Goal: Task Accomplishment & Management: Use online tool/utility

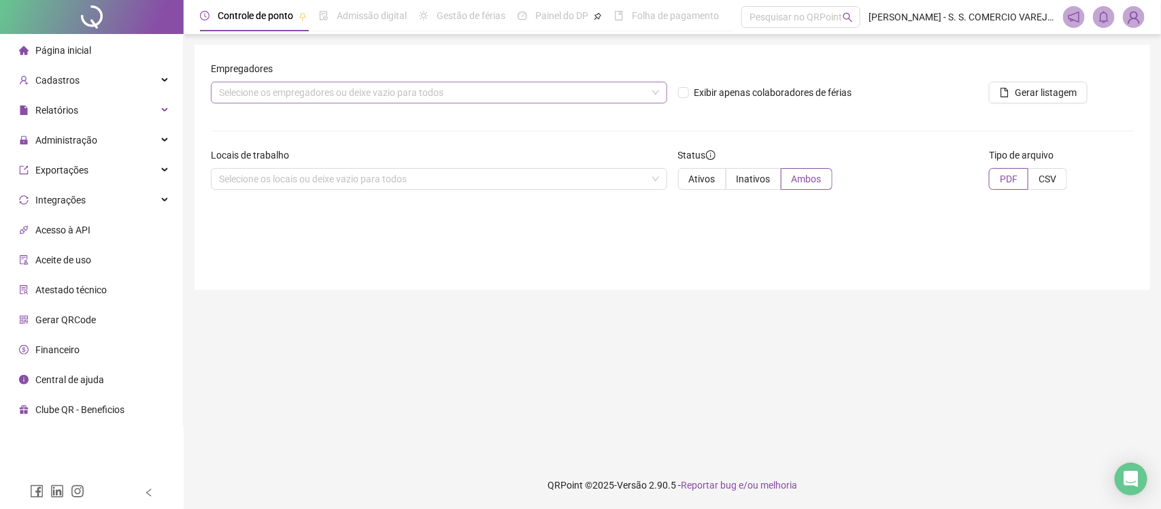
click at [461, 93] on div "Selecione os empregadores ou deixe vazio para todos" at bounding box center [439, 93] width 456 height 22
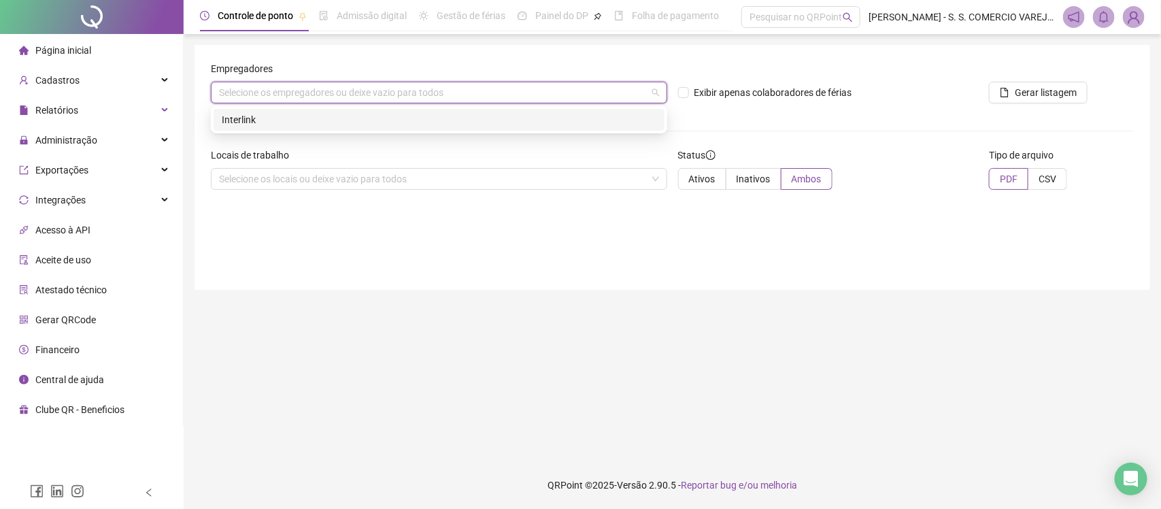
click at [429, 119] on div "Interlink" at bounding box center [439, 119] width 435 height 15
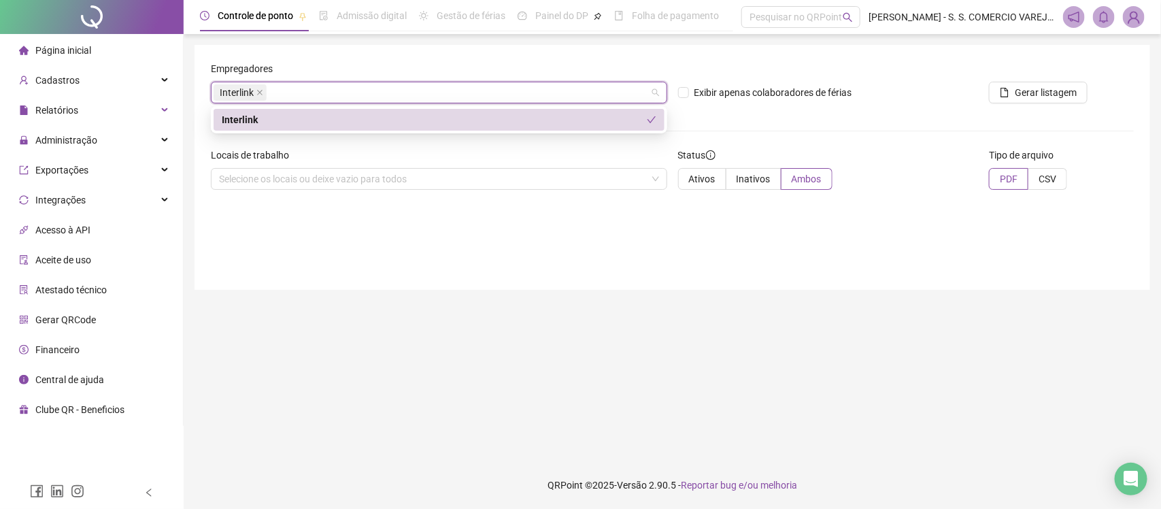
click at [66, 53] on span "Página inicial" at bounding box center [63, 50] width 56 height 11
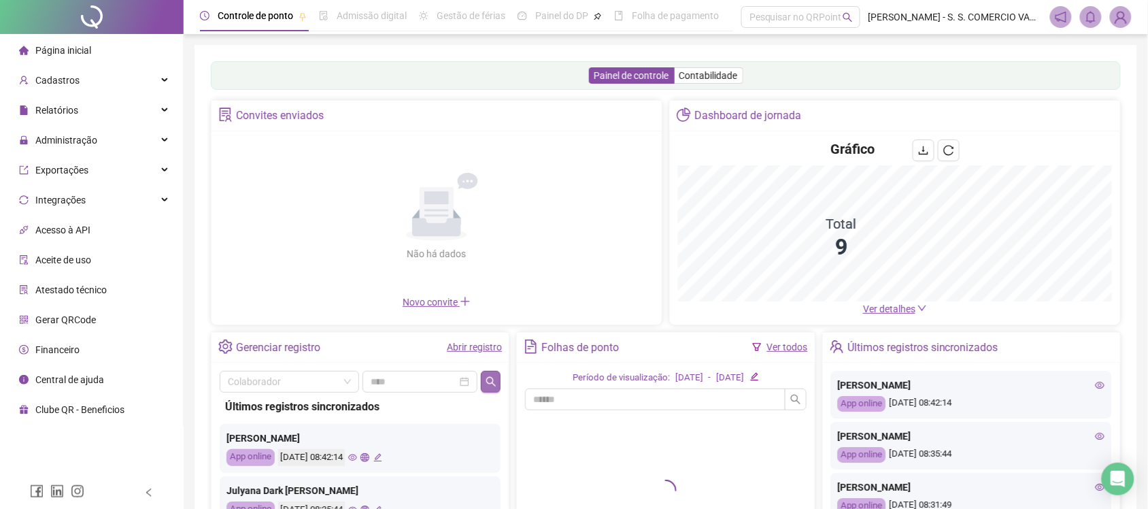
click at [497, 381] on button "button" at bounding box center [491, 382] width 20 height 22
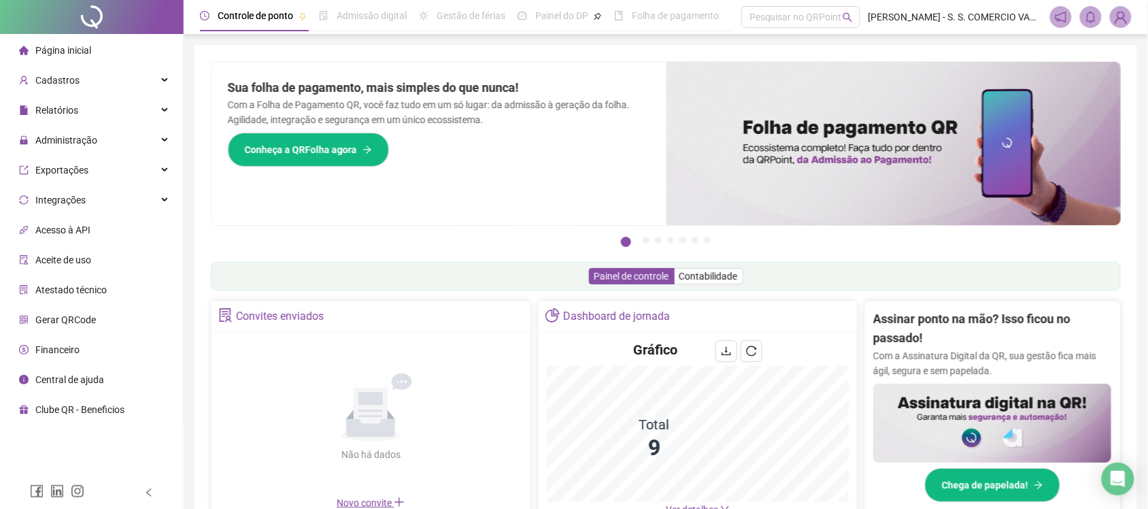
click at [1007, 203] on img at bounding box center [894, 143] width 455 height 163
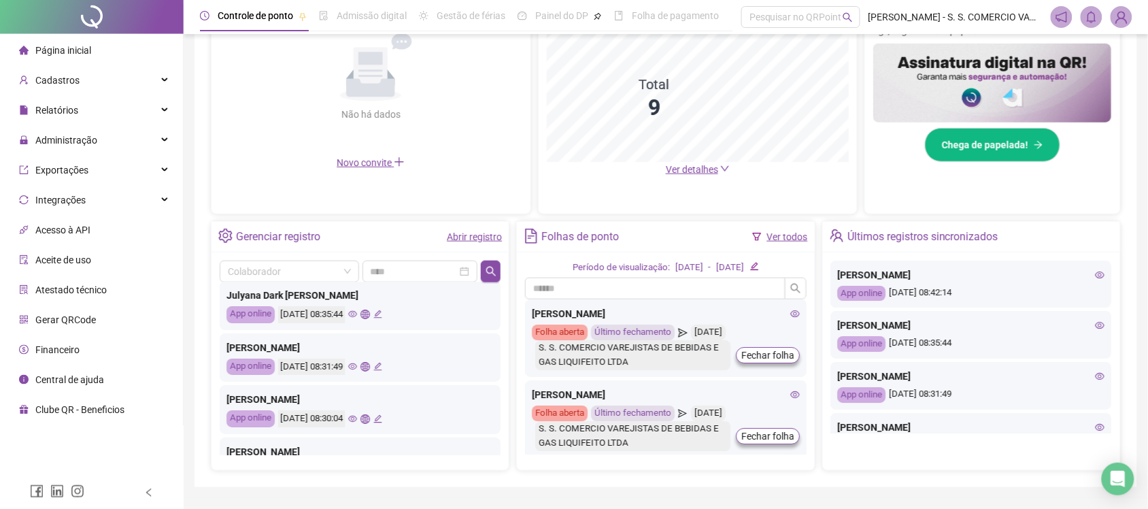
scroll to position [170, 0]
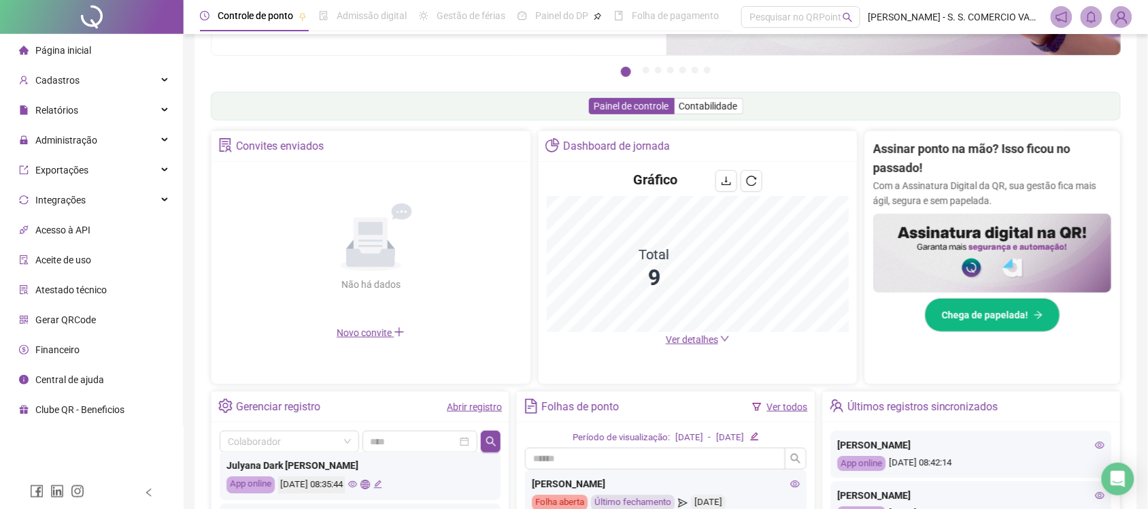
click at [699, 344] on span "Ver detalhes" at bounding box center [692, 339] width 52 height 11
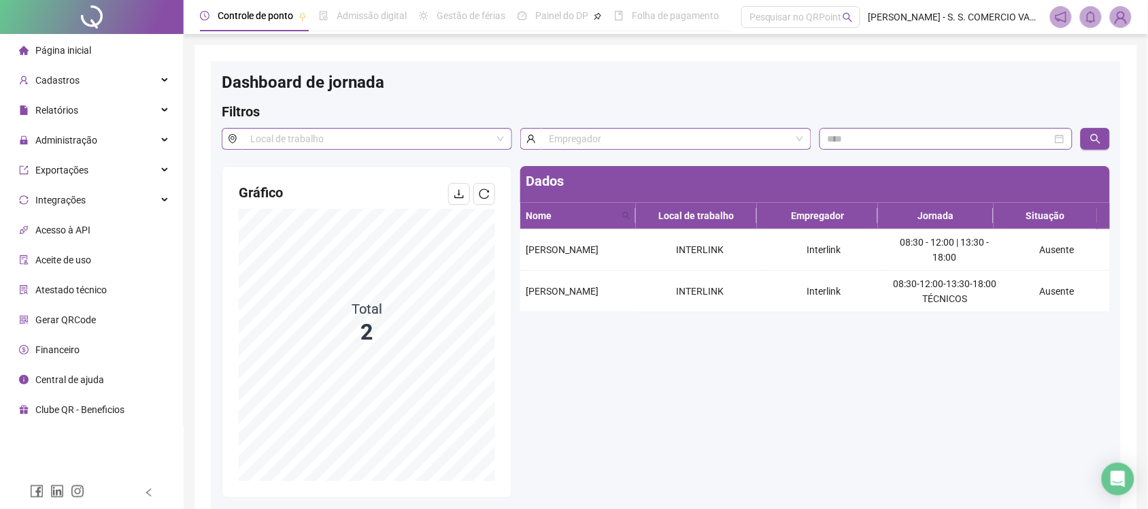
click at [65, 48] on span "Página inicial" at bounding box center [63, 50] width 56 height 11
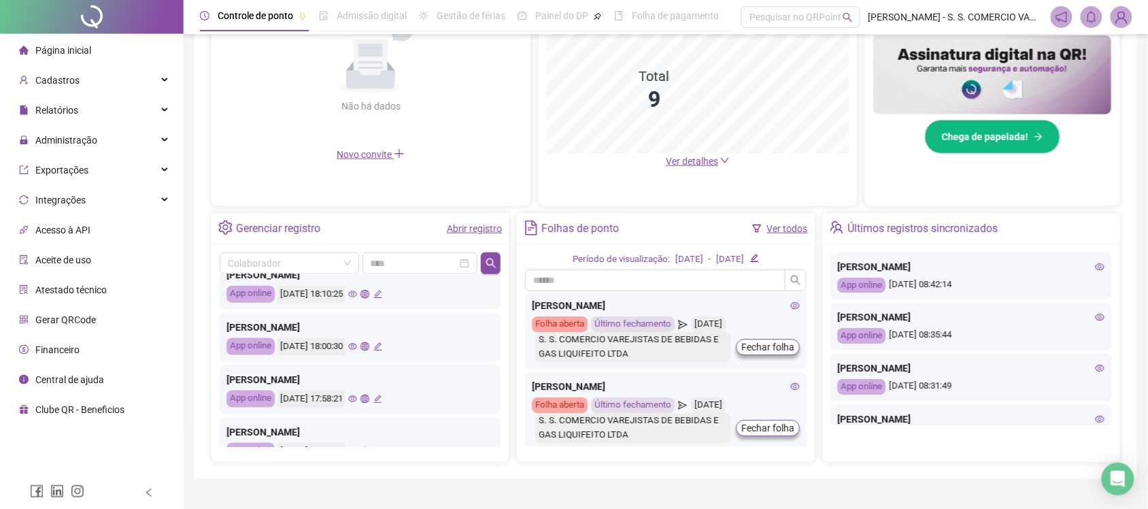
scroll to position [640, 0]
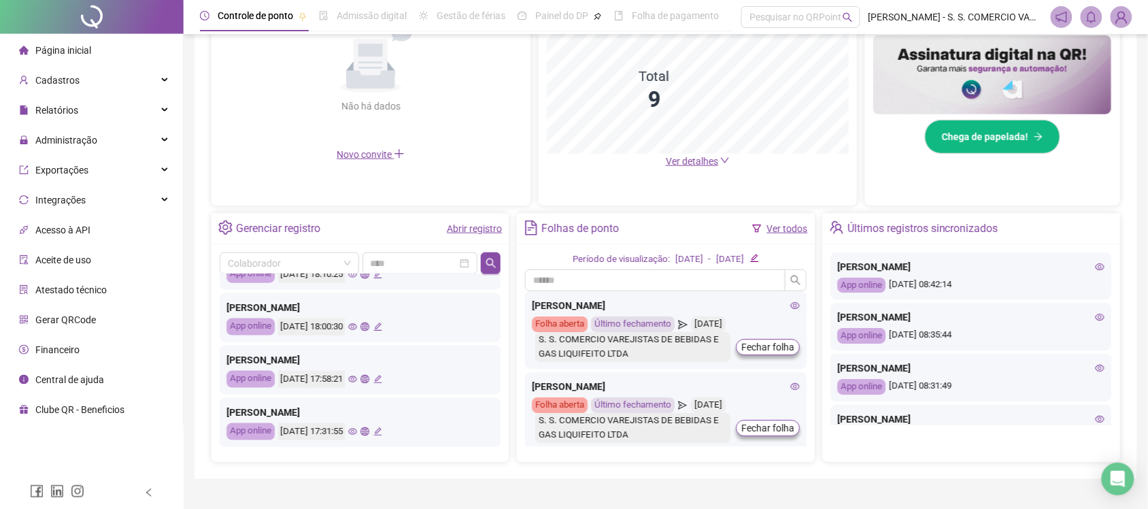
click at [491, 226] on link "Abrir registro" at bounding box center [474, 228] width 55 height 11
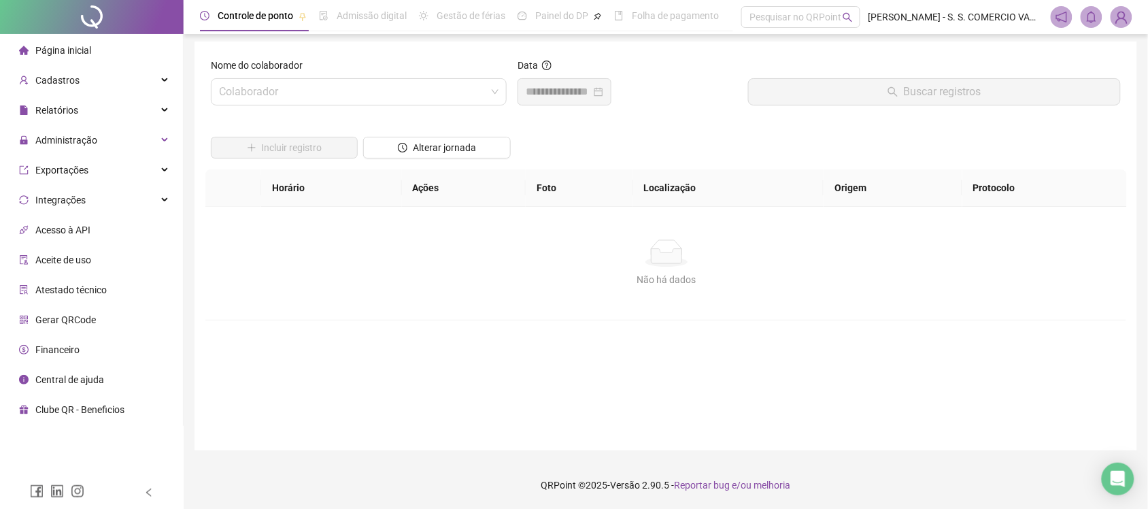
scroll to position [3, 0]
drag, startPoint x: 310, startPoint y: 103, endPoint x: 308, endPoint y: 90, distance: 13.8
click at [310, 102] on div "Nome do colaborador Colaborador" at bounding box center [358, 87] width 307 height 59
click at [308, 89] on input "search" at bounding box center [352, 92] width 267 height 26
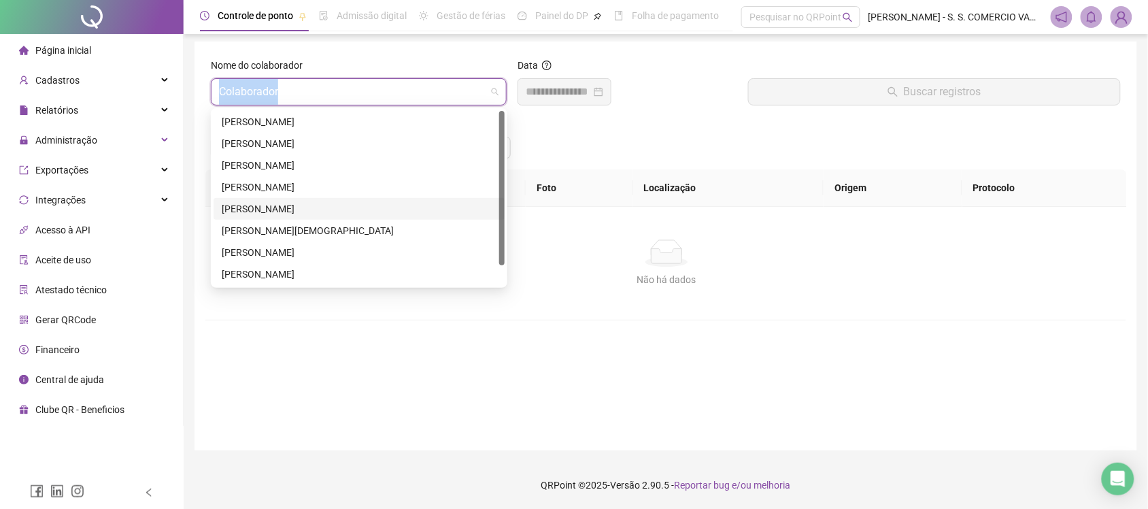
click at [267, 205] on div "JULYANA DARK SOSNIERZ [PERSON_NAME] DO [PERSON_NAME]" at bounding box center [359, 208] width 275 height 15
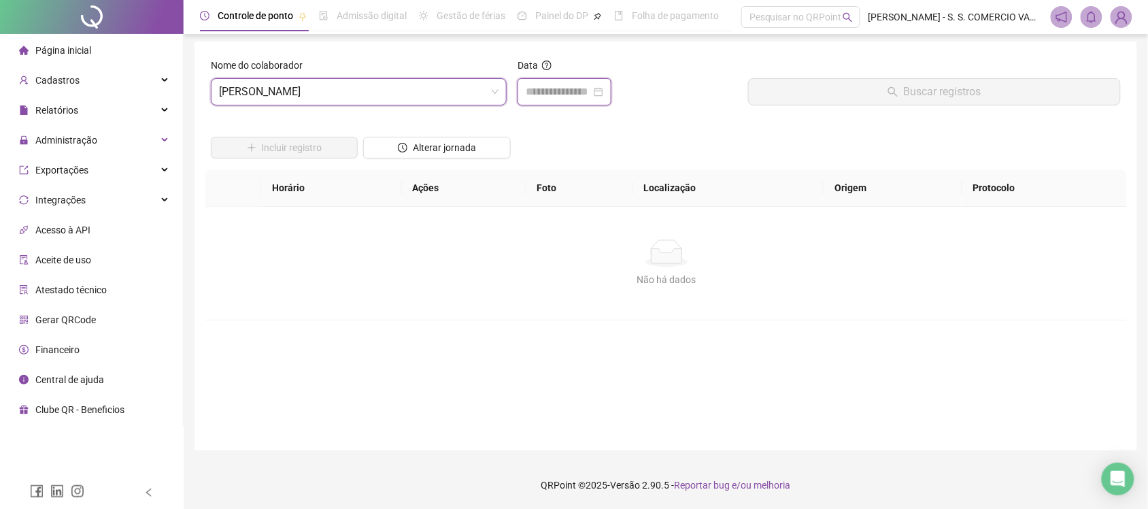
click at [586, 96] on input at bounding box center [558, 92] width 65 height 16
click at [431, 145] on span "Alterar jornada" at bounding box center [444, 147] width 63 height 15
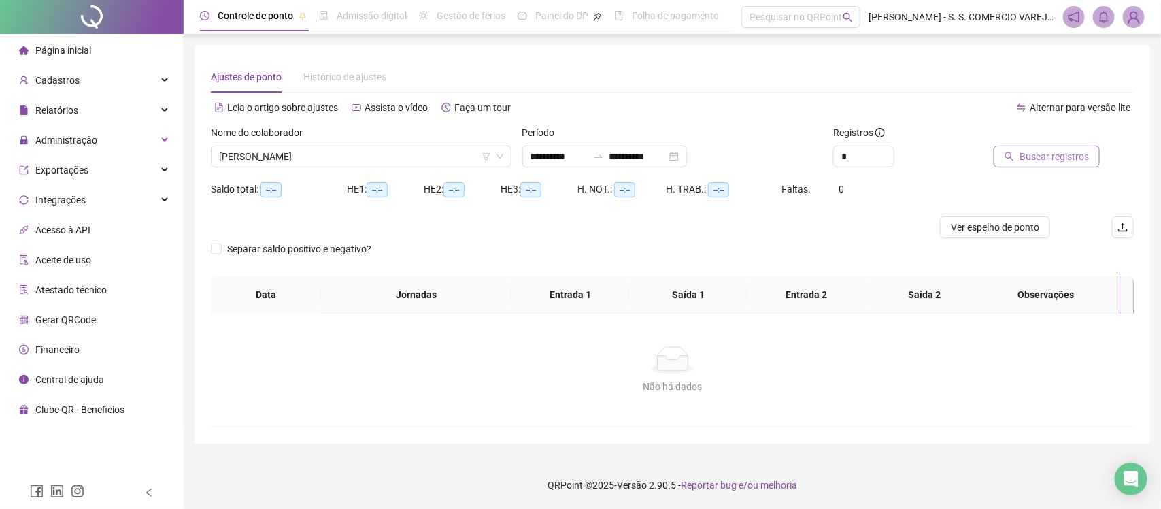
click at [1056, 154] on span "Buscar registros" at bounding box center [1054, 156] width 69 height 15
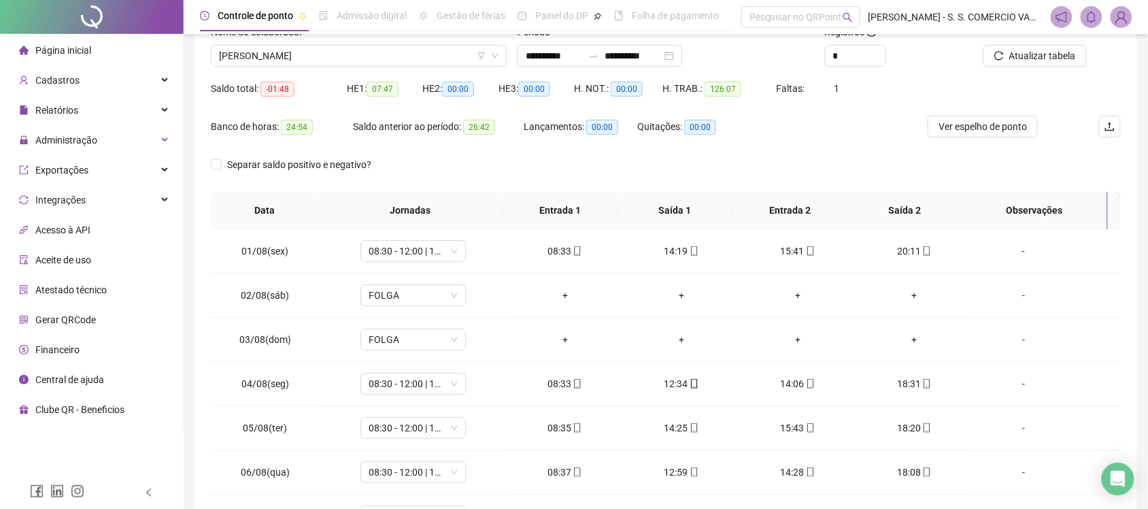
scroll to position [16, 0]
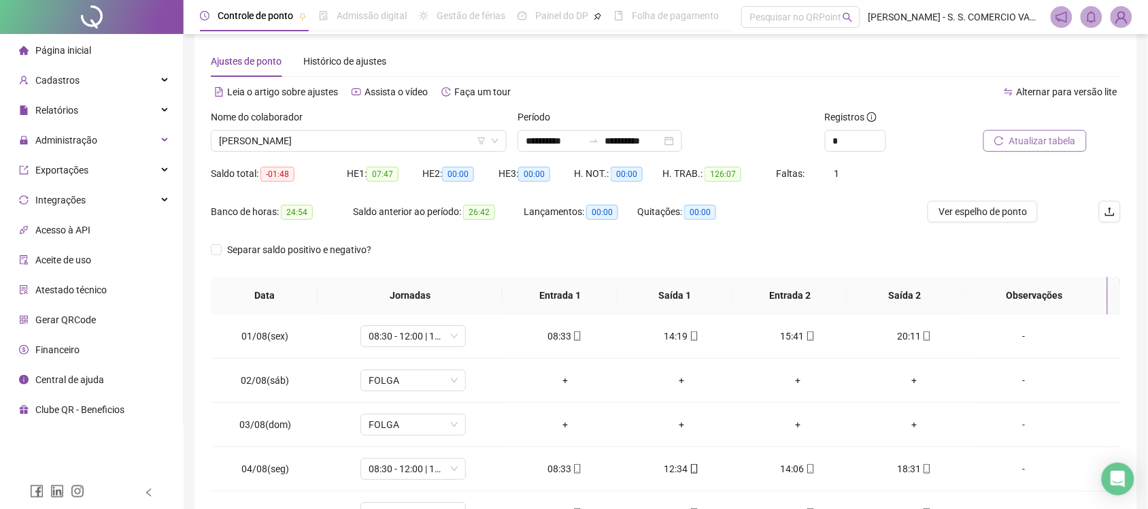
click at [1066, 130] on button "Atualizar tabela" at bounding box center [1035, 141] width 103 height 22
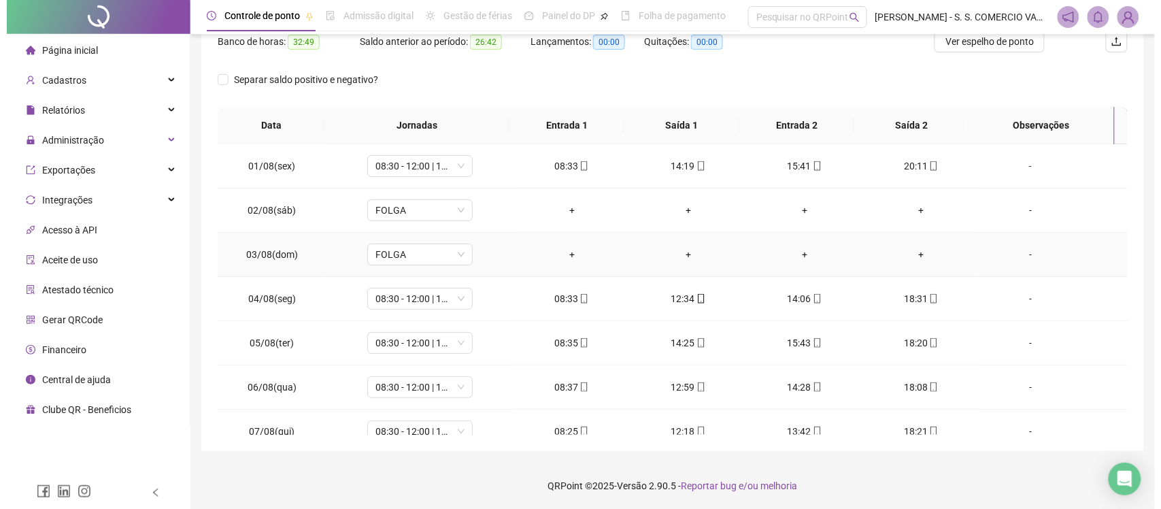
scroll to position [0, 0]
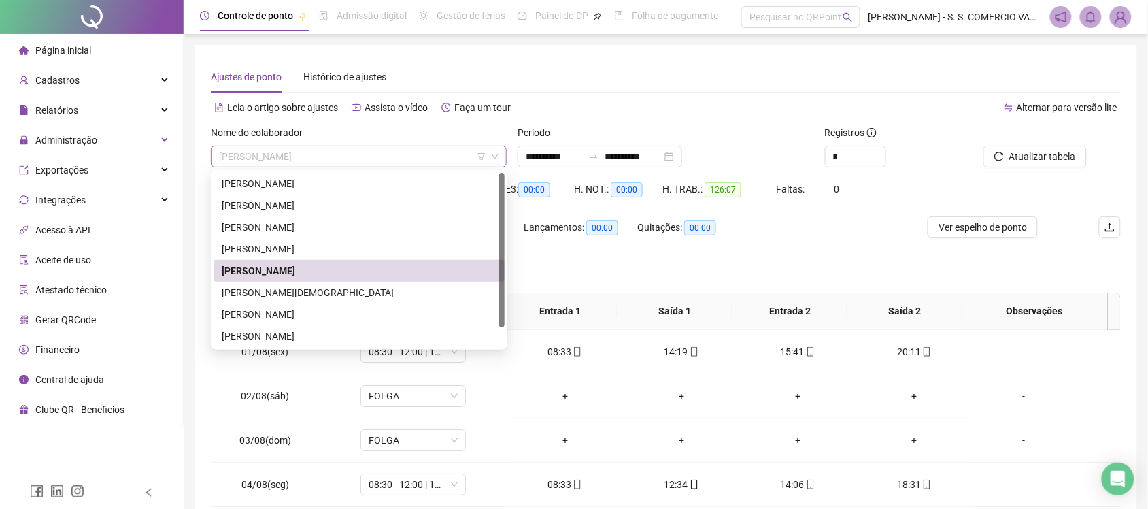
click at [446, 155] on span "JULYANA DARK SOSNIERZ [PERSON_NAME] DO [PERSON_NAME]" at bounding box center [359, 156] width 280 height 20
click at [345, 242] on div "[PERSON_NAME]" at bounding box center [359, 249] width 275 height 15
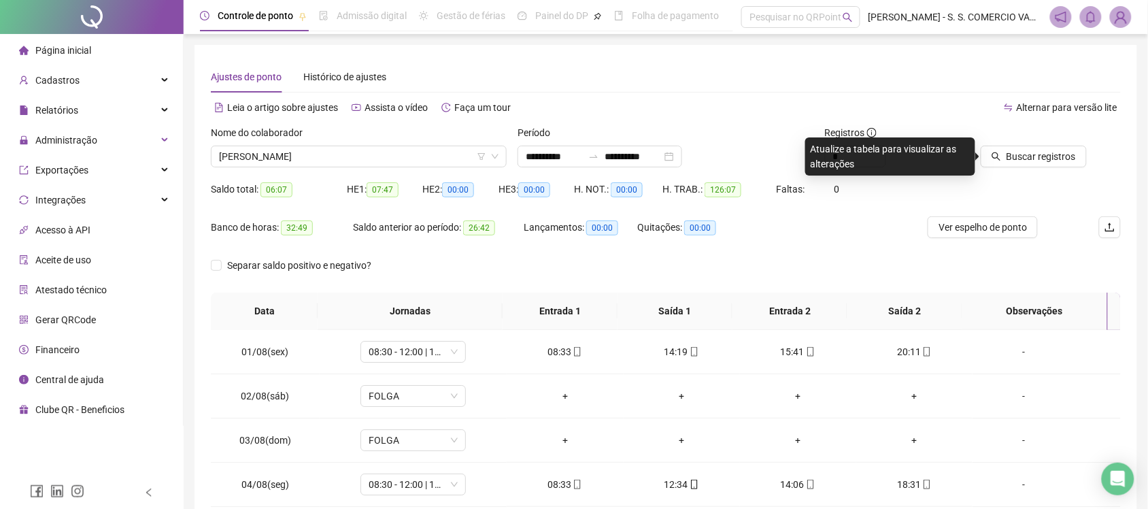
click at [1041, 168] on div "Buscar registros" at bounding box center [1050, 151] width 154 height 53
click at [1042, 160] on span "Buscar registros" at bounding box center [1041, 156] width 69 height 15
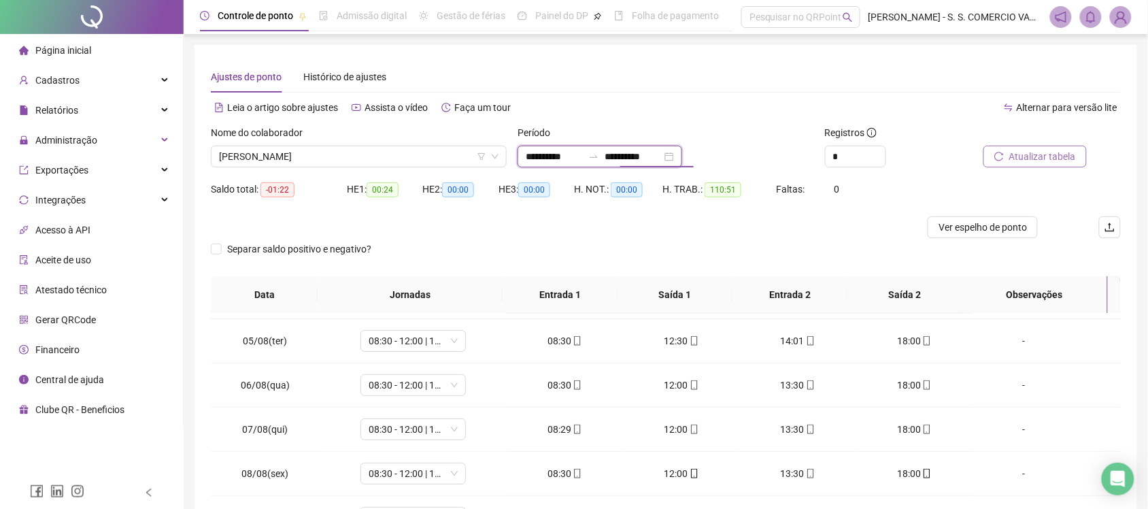
click at [653, 150] on input "**********" at bounding box center [633, 156] width 57 height 15
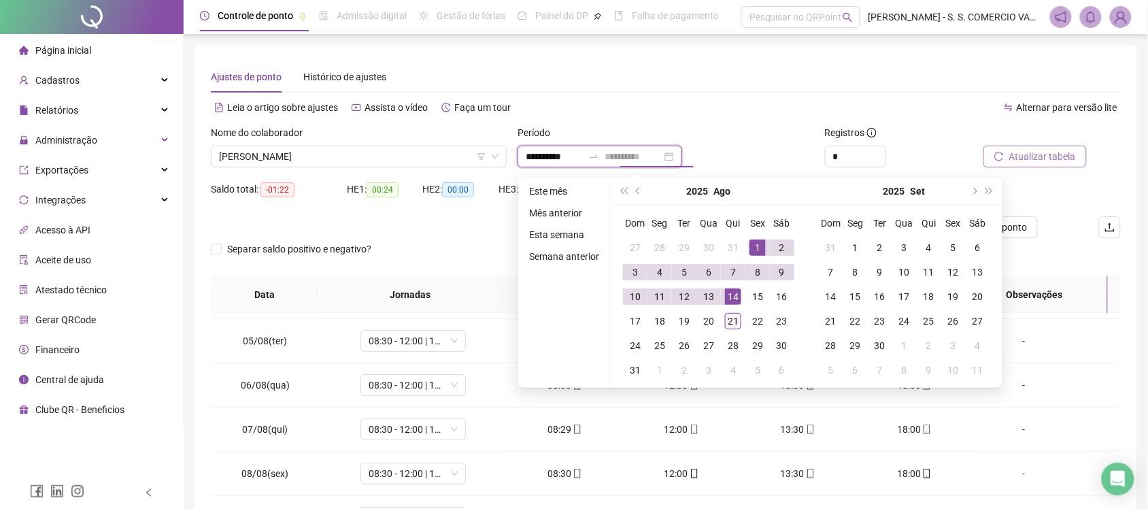
type input "**********"
click at [733, 313] on div "21" at bounding box center [733, 321] width 16 height 16
type input "**********"
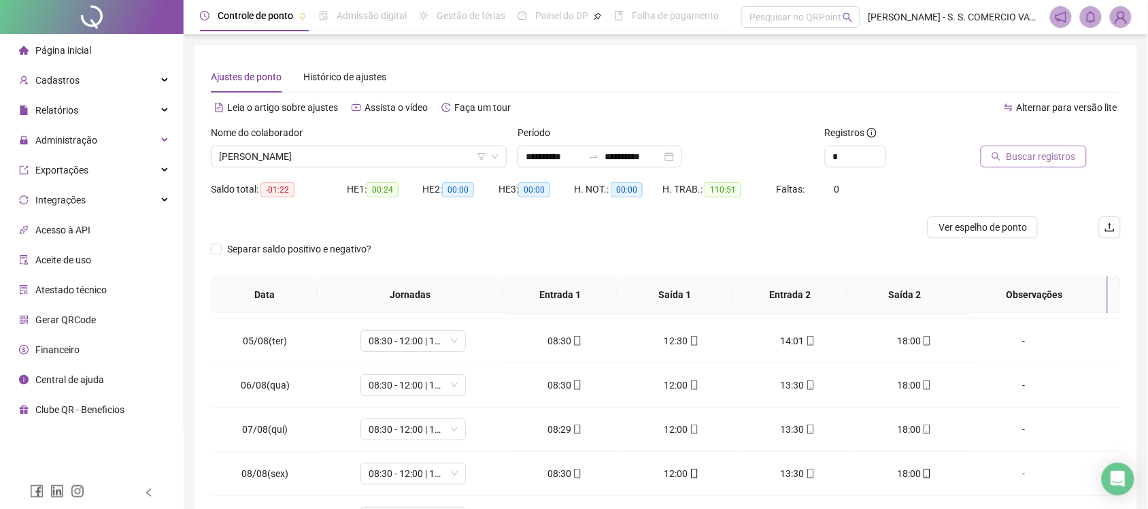
click at [1045, 150] on span "Buscar registros" at bounding box center [1041, 156] width 69 height 15
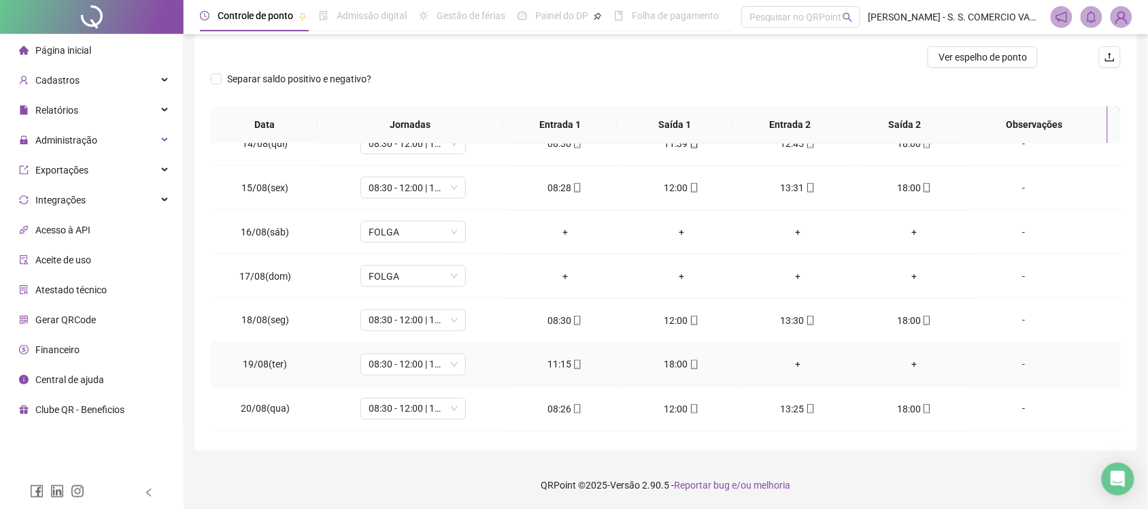
scroll to position [641, 0]
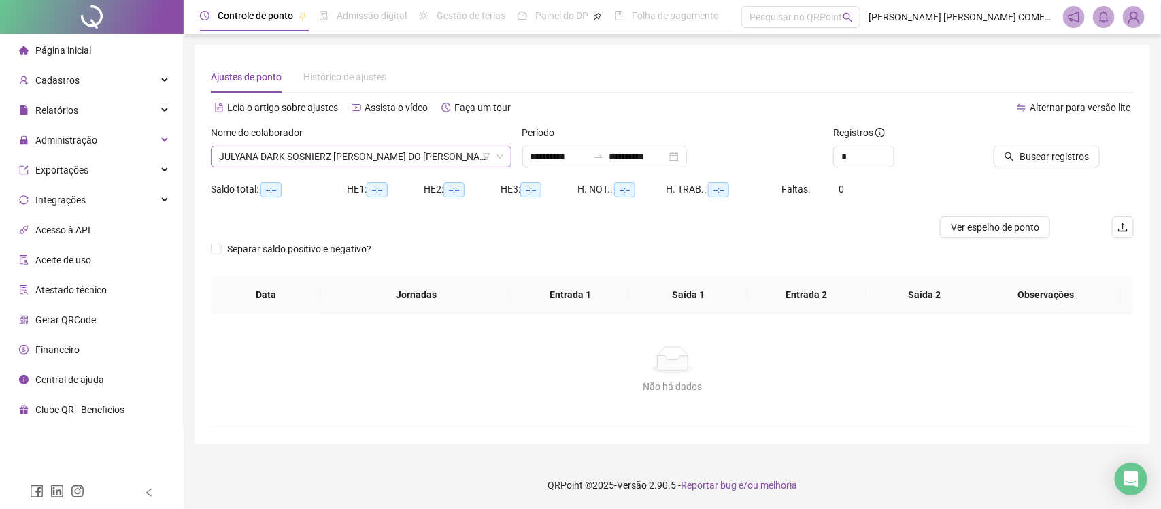
click at [383, 150] on span "[PERSON_NAME]" at bounding box center [361, 156] width 284 height 20
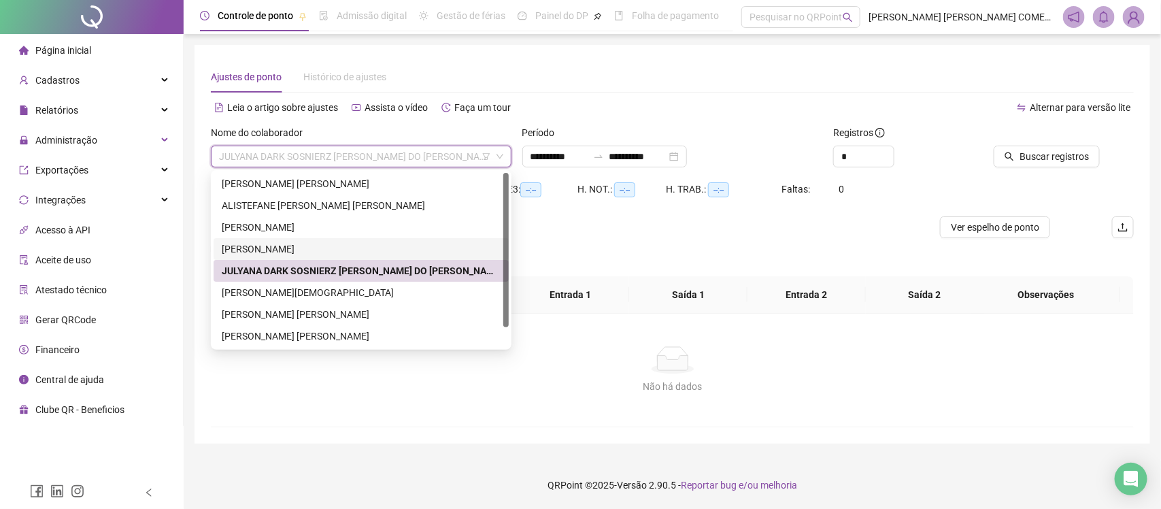
click at [276, 245] on div "[PERSON_NAME]" at bounding box center [361, 249] width 279 height 15
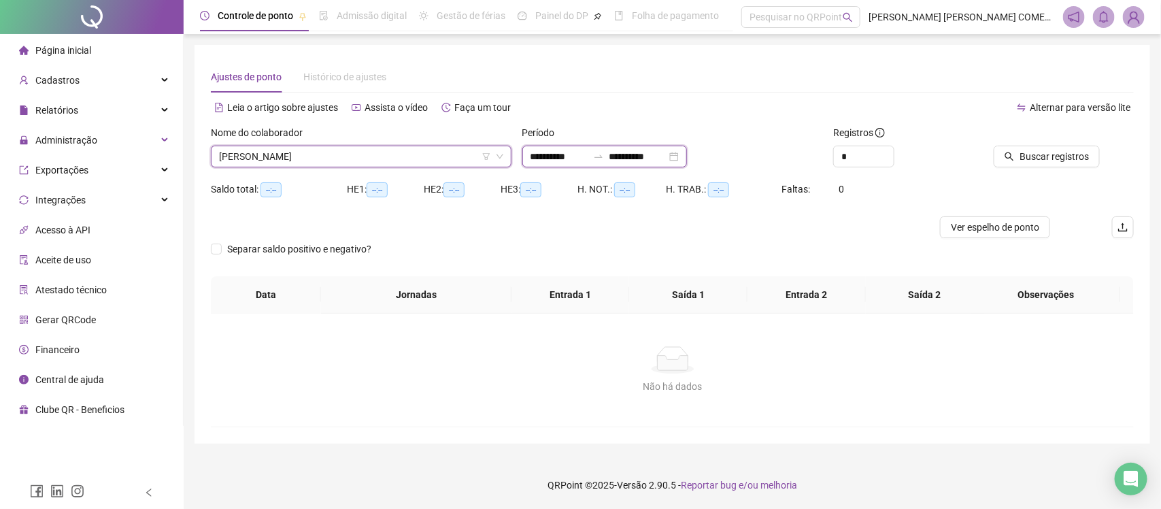
click at [654, 154] on input "**********" at bounding box center [638, 156] width 57 height 15
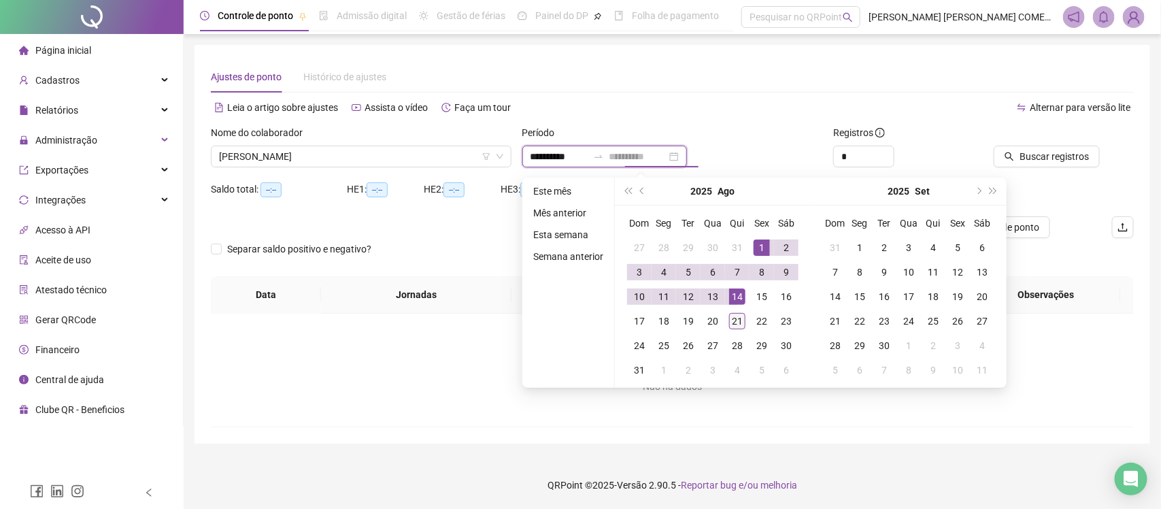
type input "**********"
click at [743, 320] on div "21" at bounding box center [737, 321] width 16 height 16
type input "**********"
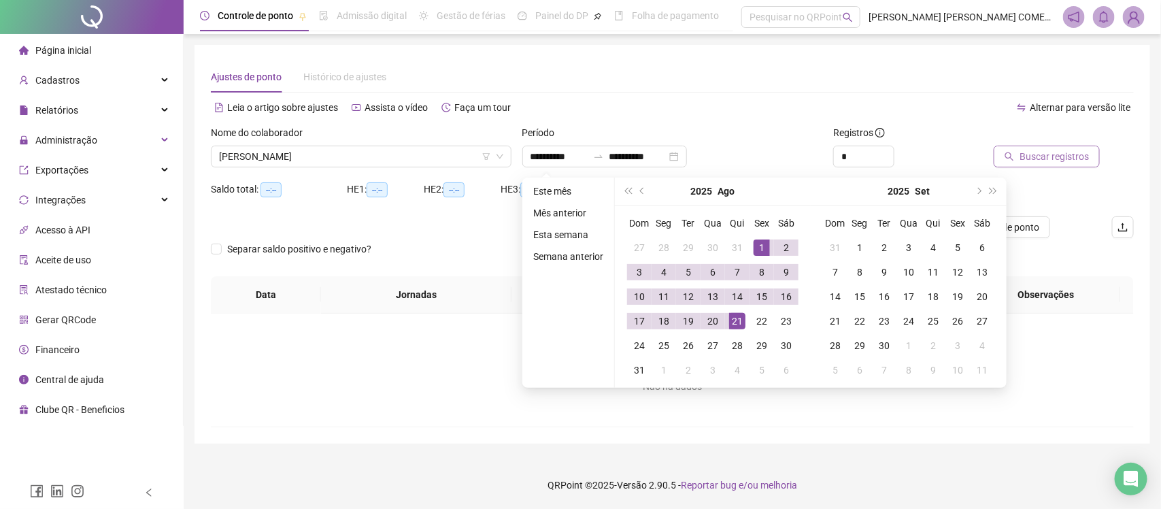
click at [1083, 149] on span "Buscar registros" at bounding box center [1054, 156] width 69 height 15
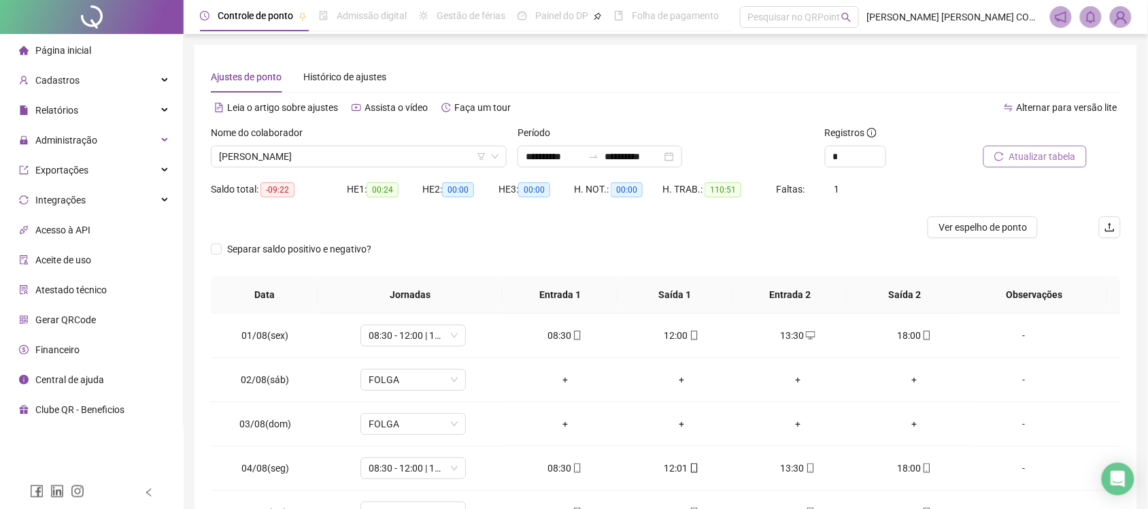
click at [104, 18] on div at bounding box center [92, 17] width 184 height 34
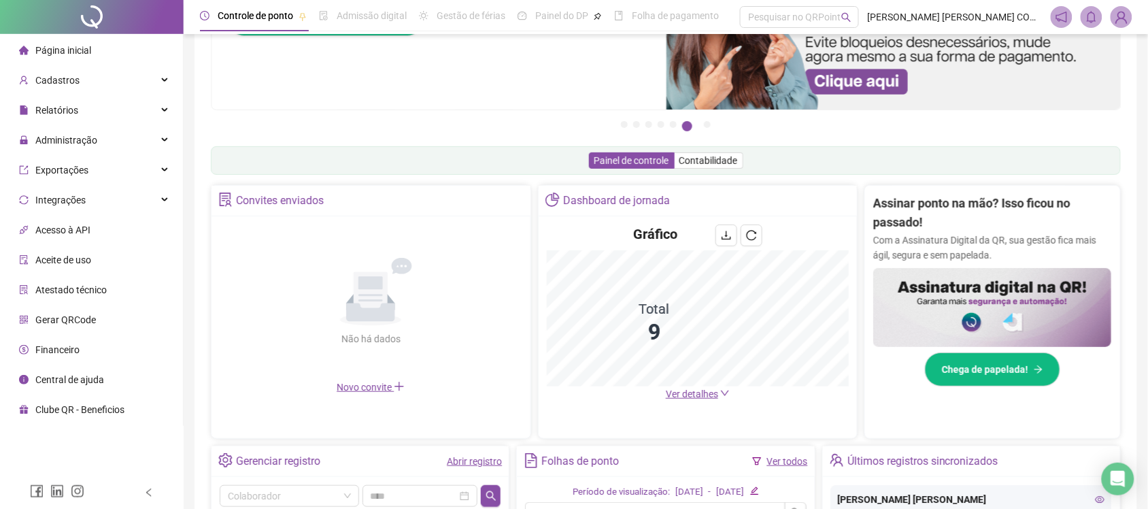
scroll to position [31, 0]
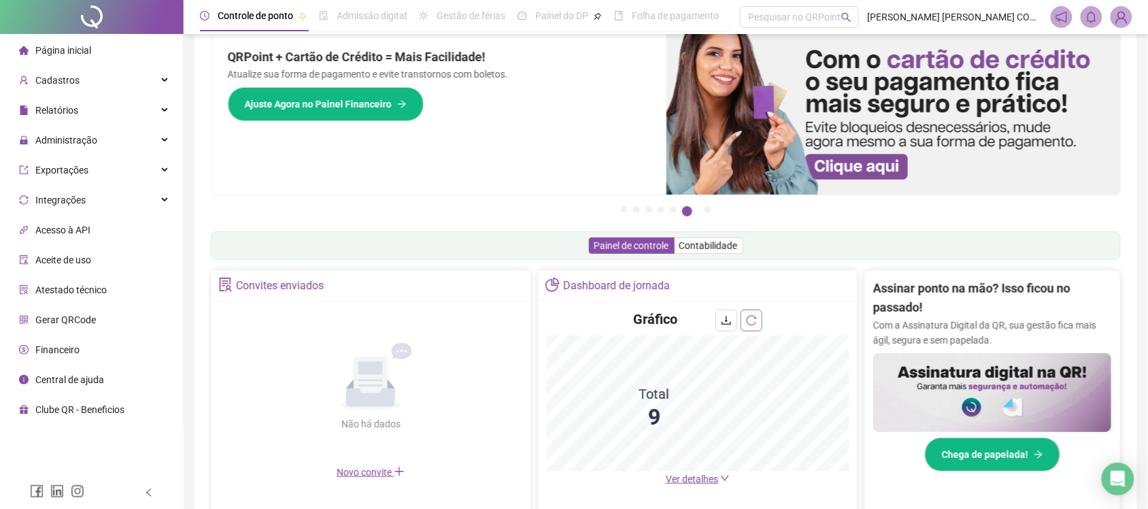
click at [755, 320] on icon "reload" at bounding box center [751, 320] width 11 height 11
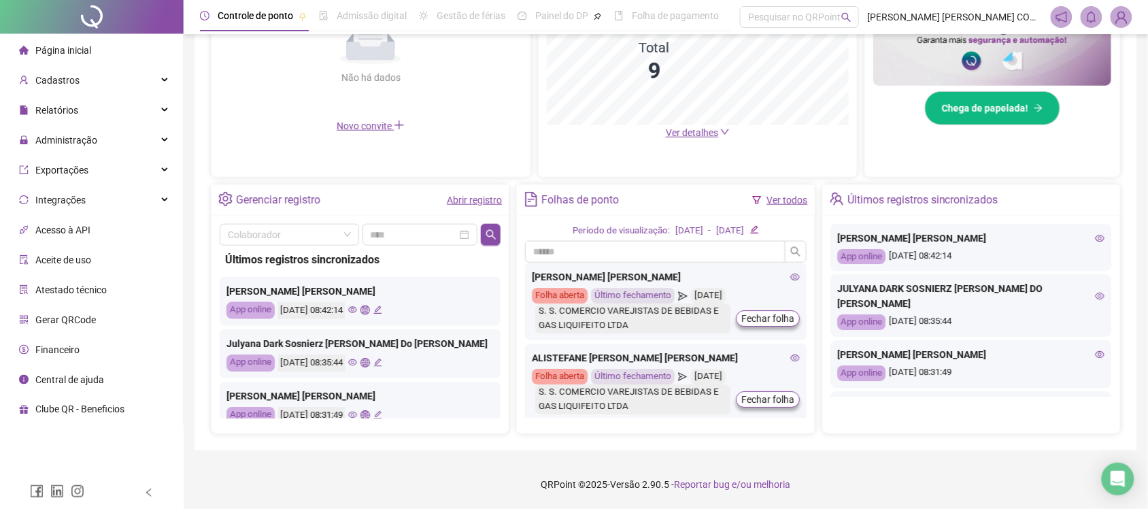
scroll to position [85, 0]
